Goal: Task Accomplishment & Management: Use online tool/utility

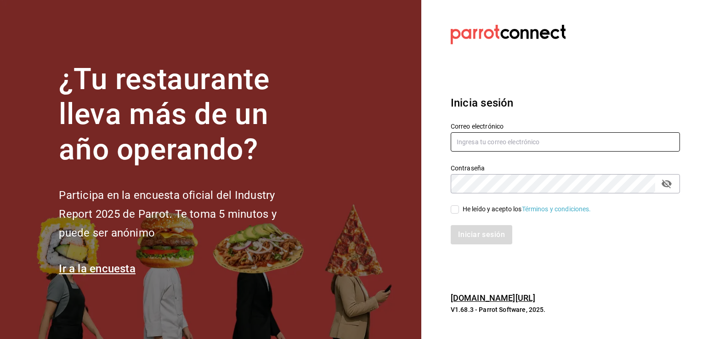
type input "[EMAIL_ADDRESS][DOMAIN_NAME]"
click at [452, 208] on input "He leído y acepto los Términos y condiciones." at bounding box center [455, 209] width 8 height 8
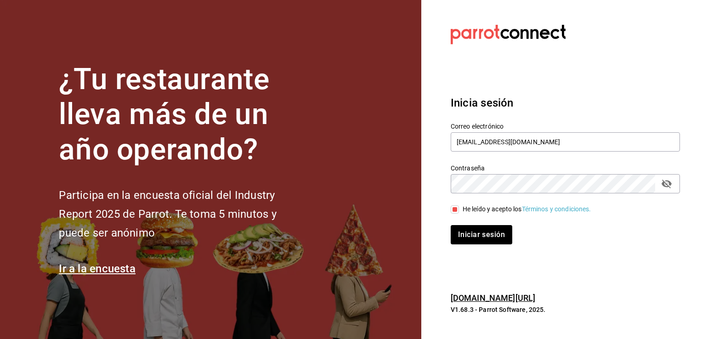
click at [452, 208] on input "He leído y acepto los Términos y condiciones." at bounding box center [455, 209] width 8 height 8
click at [454, 209] on input "He leído y acepto los Términos y condiciones." at bounding box center [455, 209] width 8 height 8
checkbox input "true"
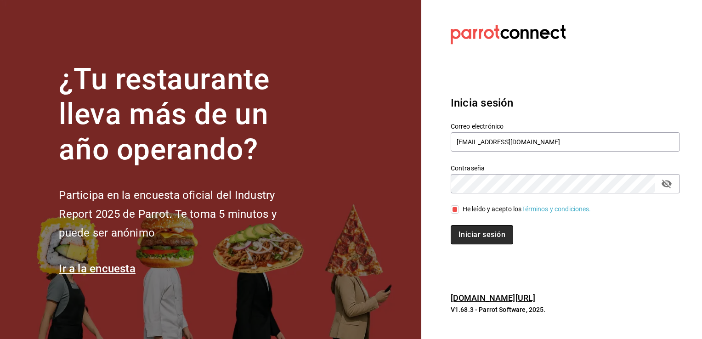
click at [472, 238] on button "Iniciar sesión" at bounding box center [482, 234] width 62 height 19
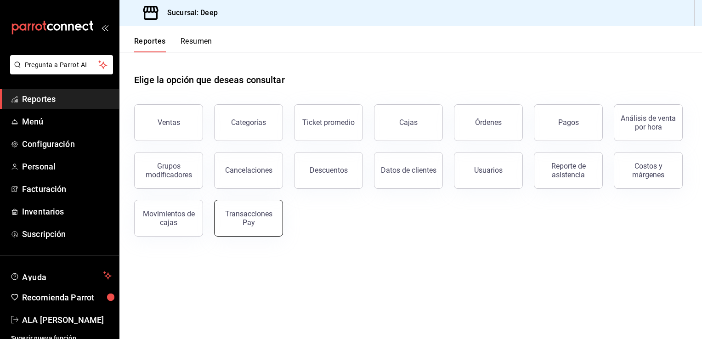
click at [256, 214] on div "Transacciones Pay" at bounding box center [248, 218] width 57 height 17
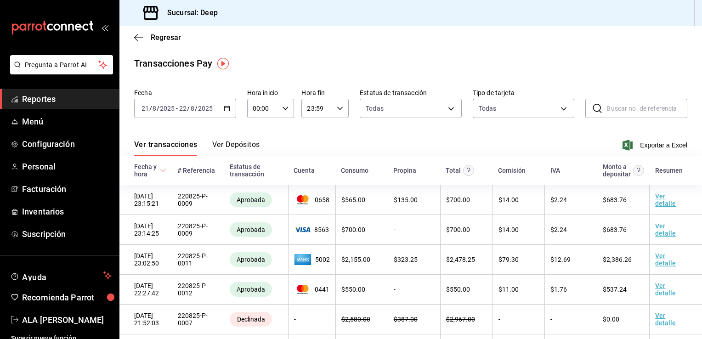
click at [228, 109] on icon "button" at bounding box center [227, 108] width 6 height 6
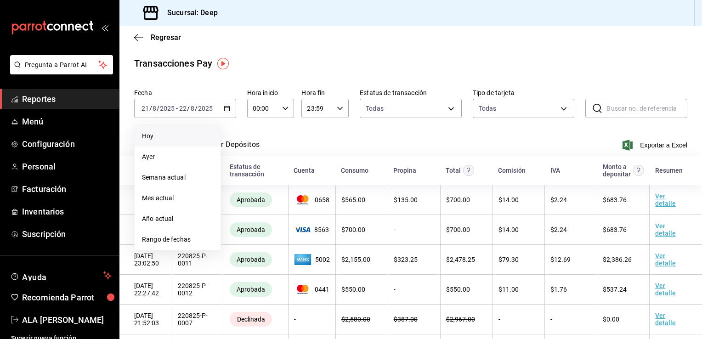
click at [147, 136] on span "Hoy" at bounding box center [177, 136] width 71 height 10
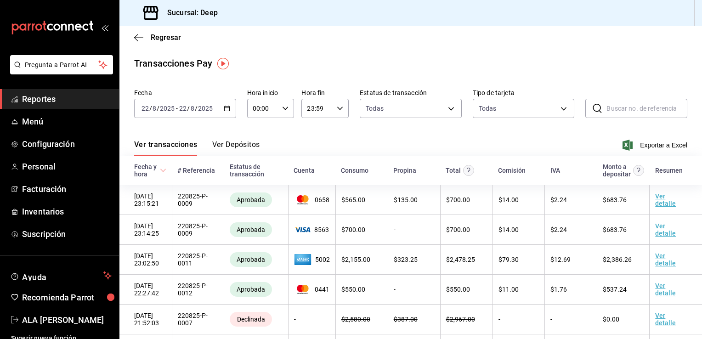
click at [227, 112] on div "2025-08-22 22 / 8 / 2025 - 2025-08-22 22 / 8 / 2025" at bounding box center [185, 108] width 102 height 19
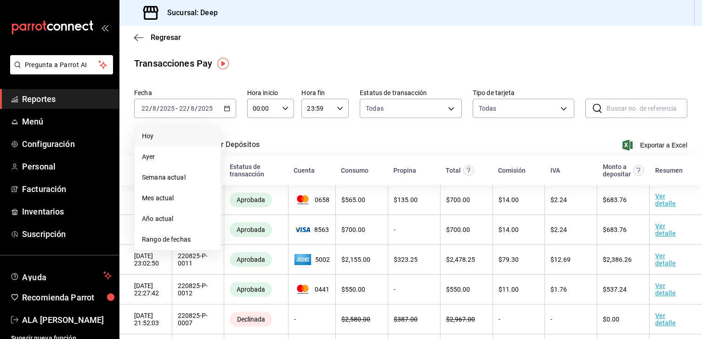
click at [151, 135] on span "Hoy" at bounding box center [177, 136] width 71 height 10
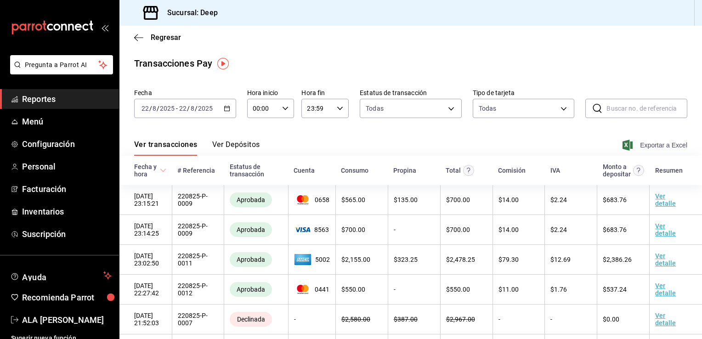
click at [644, 146] on span "Exportar a Excel" at bounding box center [655, 145] width 63 height 11
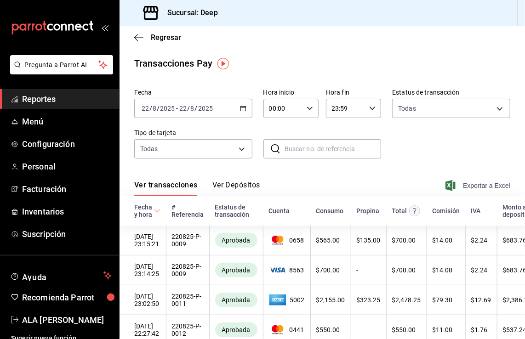
click at [481, 183] on span "Exportar a Excel" at bounding box center [478, 185] width 63 height 11
